Goal: Information Seeking & Learning: Compare options

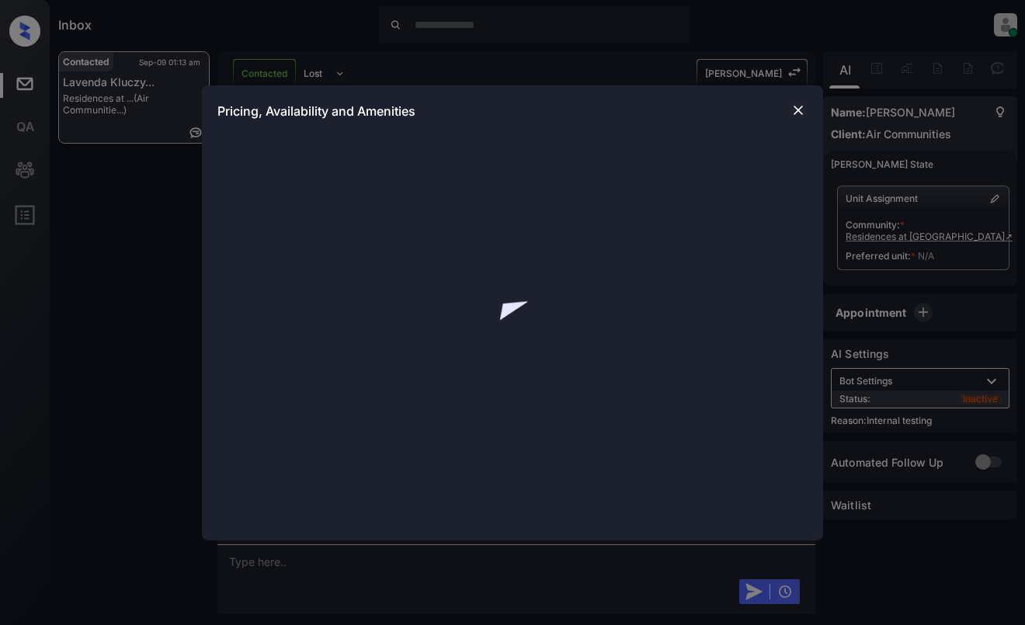
scroll to position [7606, 0]
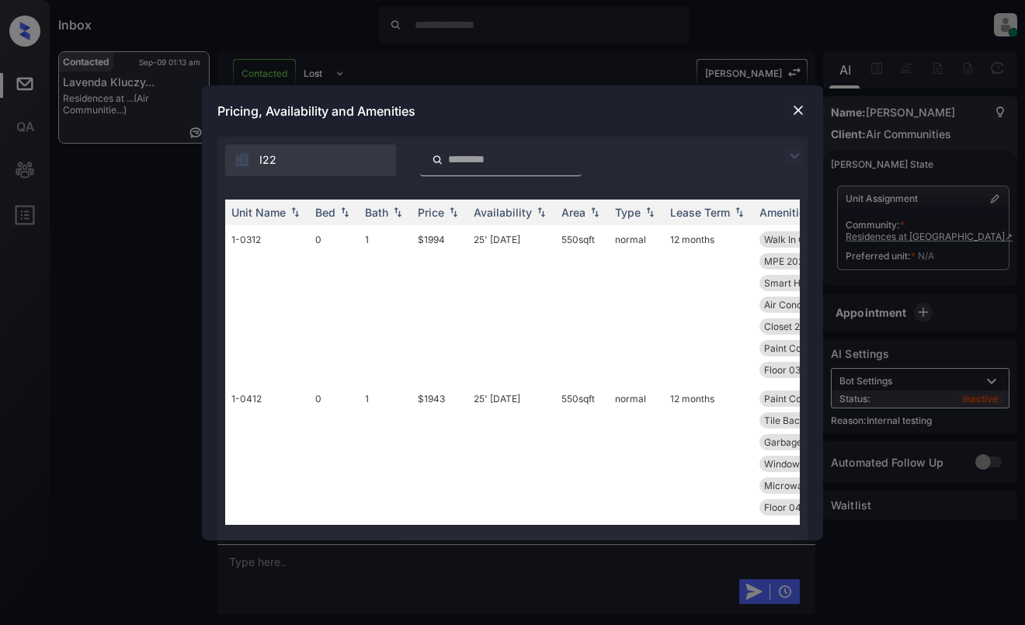
click at [795, 160] on img at bounding box center [794, 156] width 19 height 19
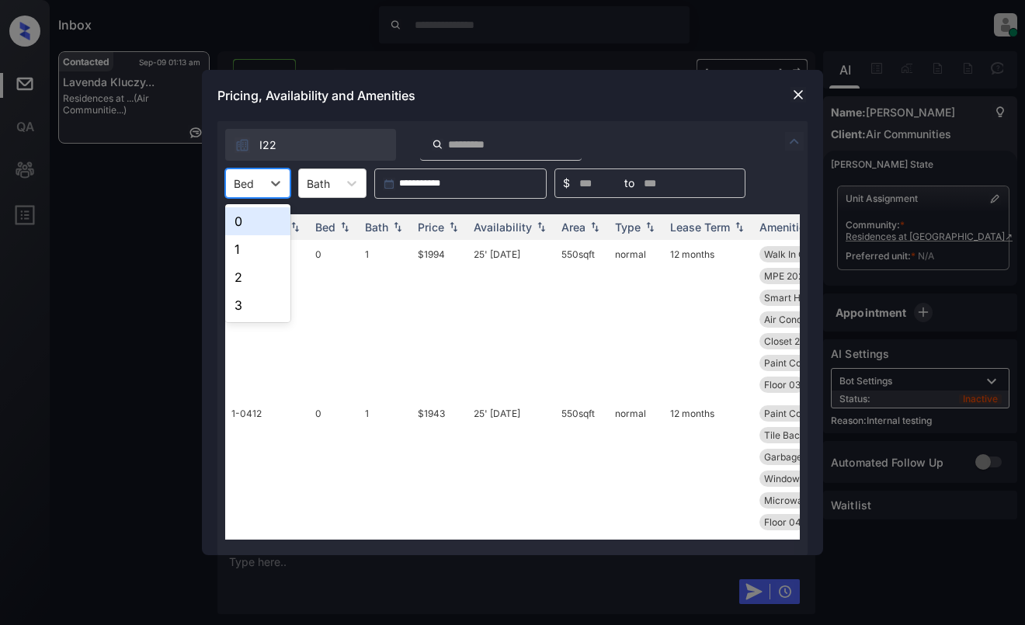
click at [224, 184] on div "**********" at bounding box center [512, 184] width 590 height 30
click at [257, 277] on div "2" at bounding box center [257, 277] width 65 height 28
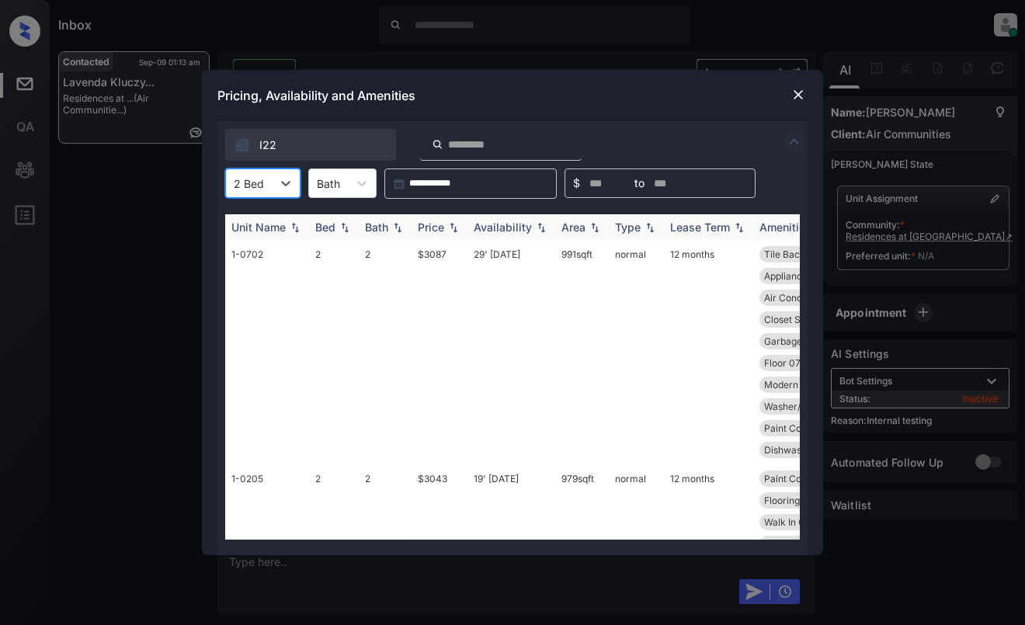
click at [433, 234] on th "Price" at bounding box center [440, 227] width 56 height 26
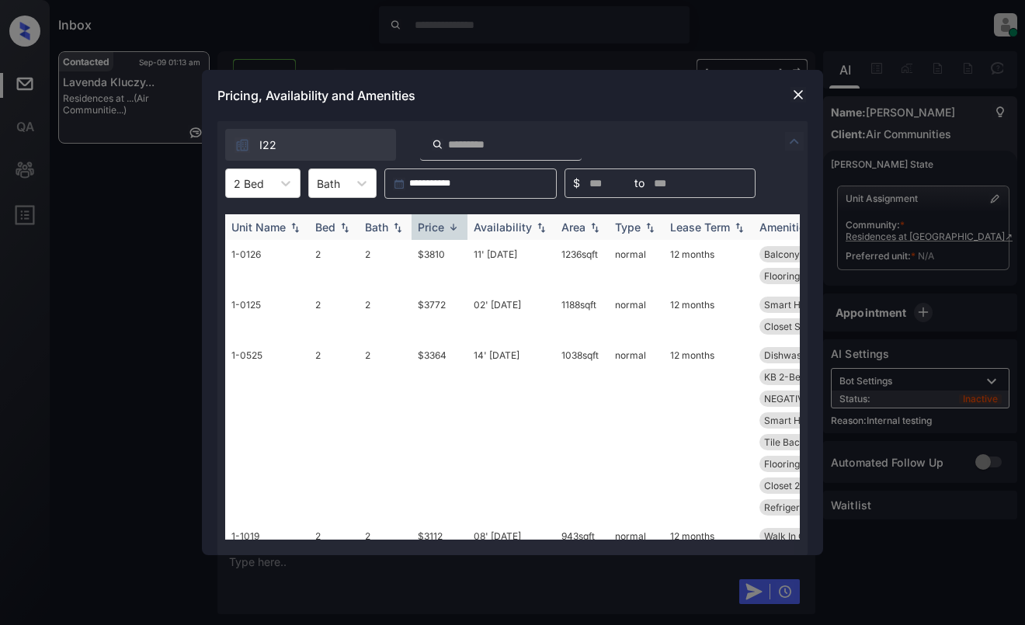
click at [433, 234] on th "Price" at bounding box center [440, 227] width 56 height 26
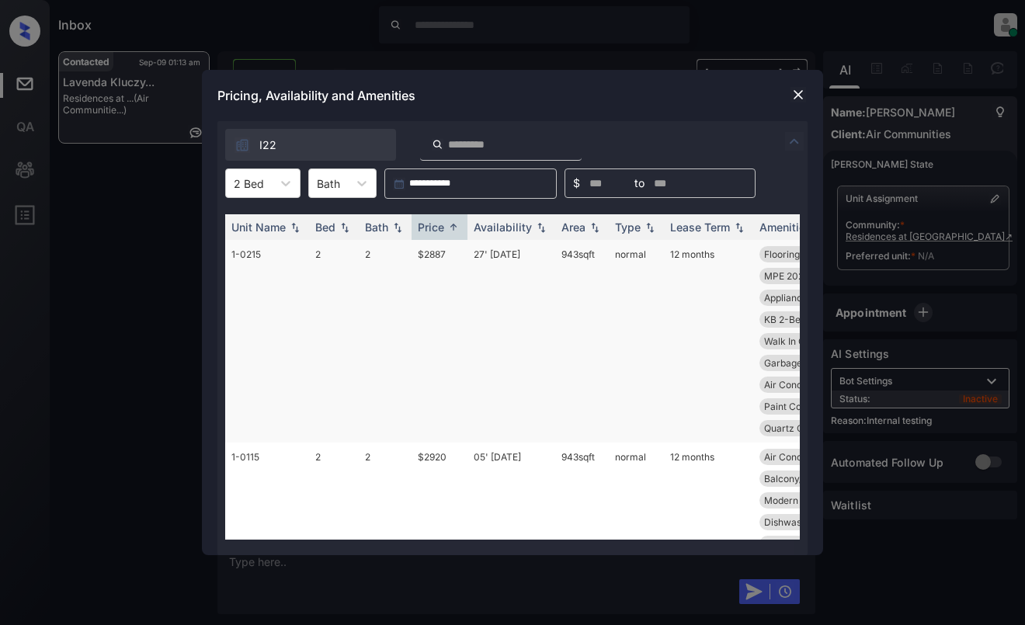
click at [440, 270] on td "$2887" at bounding box center [440, 341] width 56 height 203
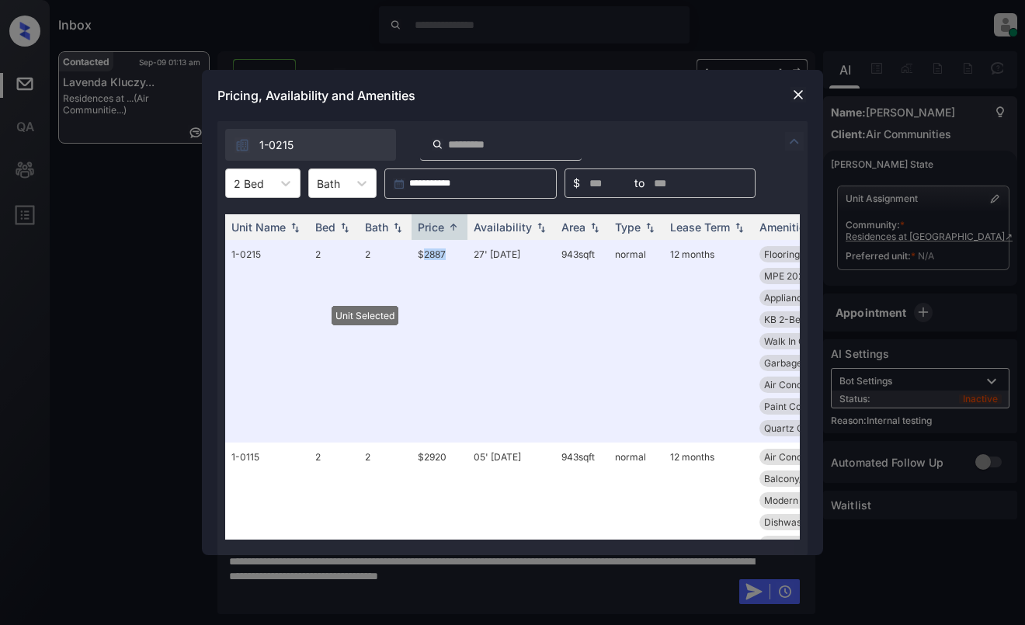
click at [805, 93] on img at bounding box center [799, 95] width 16 height 16
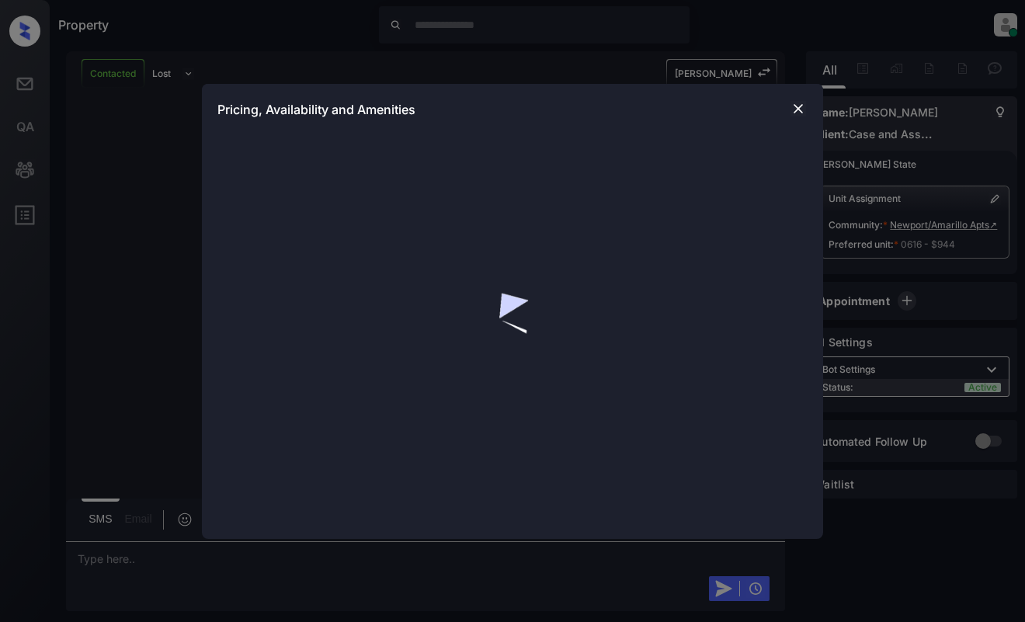
scroll to position [2450, 0]
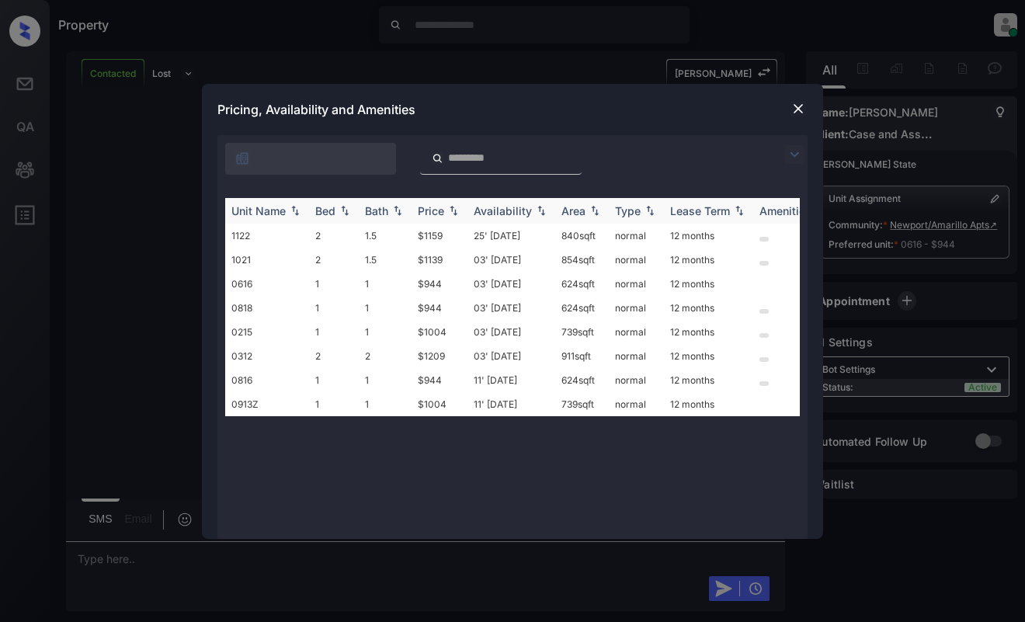
click at [441, 207] on div "Price" at bounding box center [431, 210] width 26 height 13
click at [804, 102] on img at bounding box center [799, 109] width 16 height 16
